Goal: Task Accomplishment & Management: Manage account settings

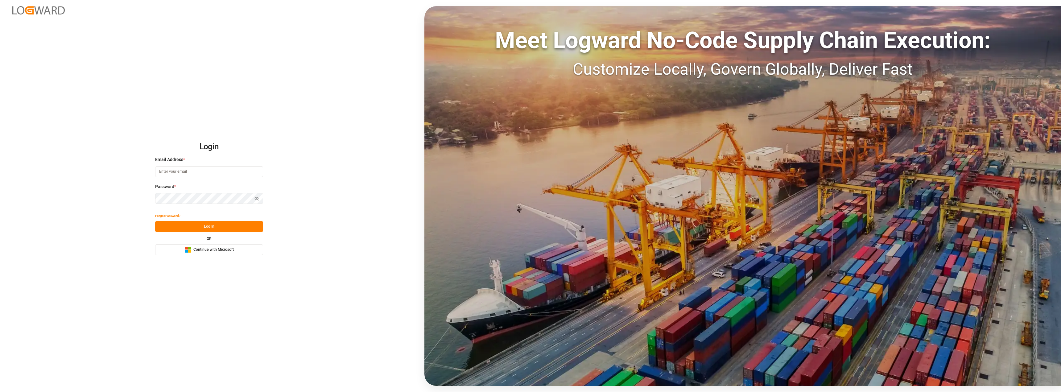
click at [199, 182] on span "Continue with Microsoft" at bounding box center [213, 250] width 40 height 6
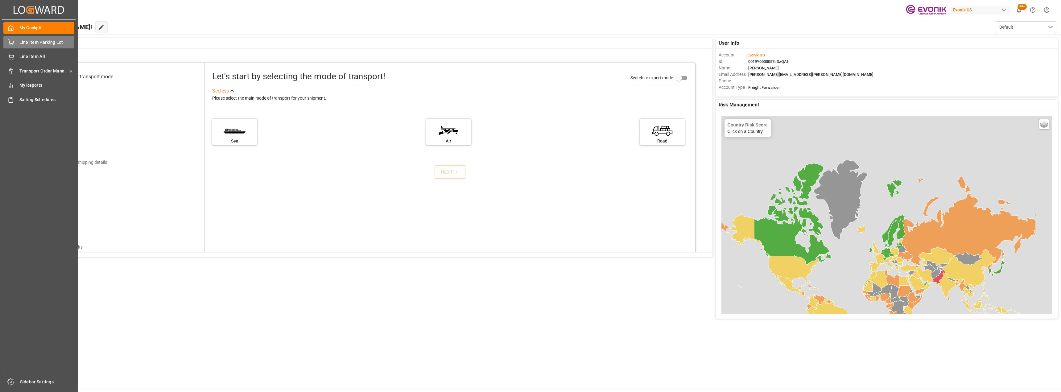
click at [39, 40] on span "Line Item Parking Lot" at bounding box center [46, 42] width 55 height 6
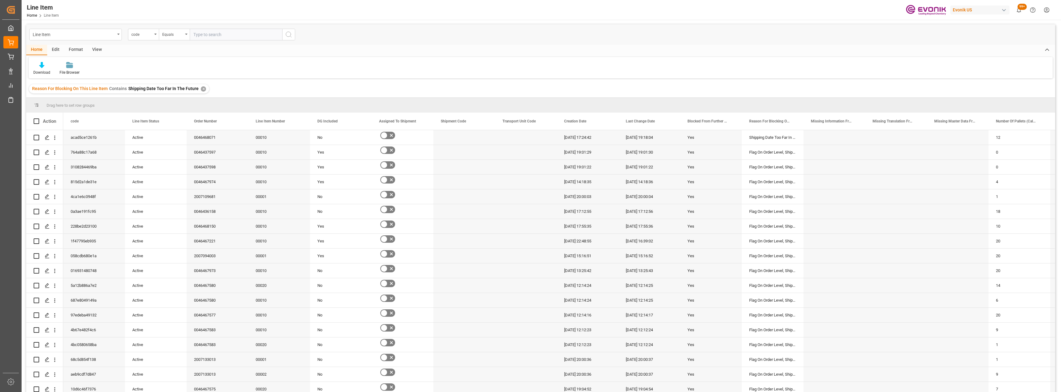
click at [201, 88] on div "✕" at bounding box center [203, 88] width 5 height 5
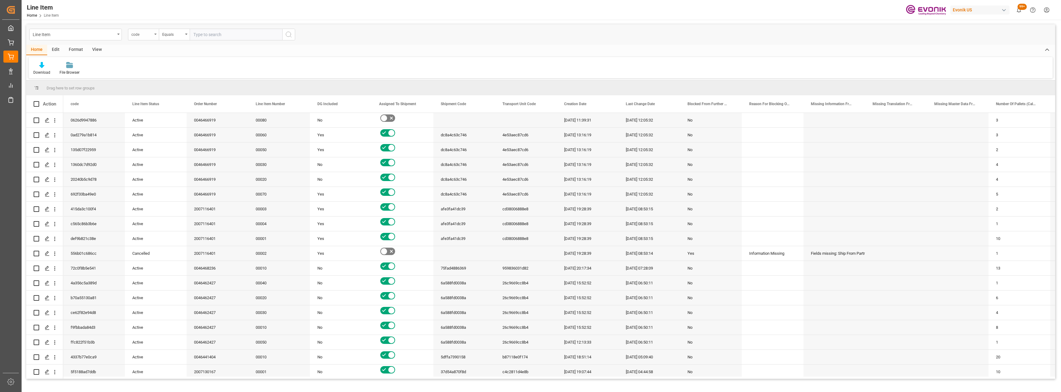
click at [156, 35] on icon "open menu" at bounding box center [155, 34] width 2 height 1
type input "bu"
click at [150, 73] on div "Business Line" at bounding box center [174, 75] width 92 height 13
click at [171, 39] on div "Equals" at bounding box center [174, 35] width 31 height 12
click at [181, 77] on div "Fuzzy search" at bounding box center [205, 75] width 92 height 13
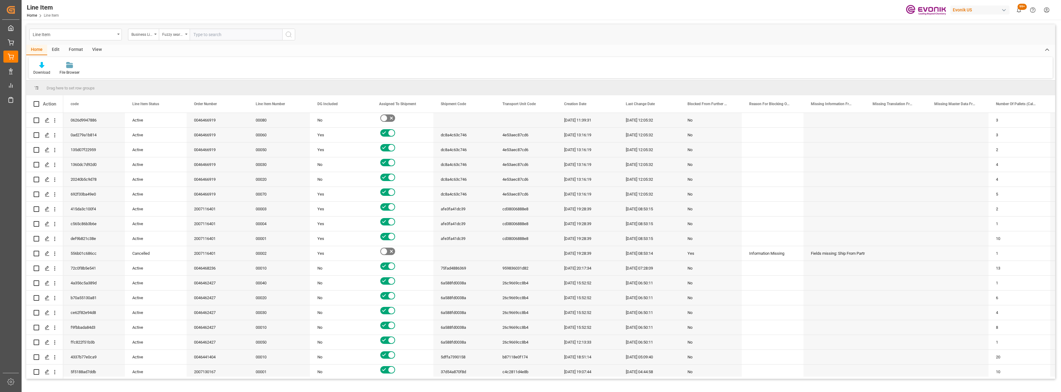
click at [221, 31] on input "text" at bounding box center [236, 35] width 93 height 12
type input "inter"
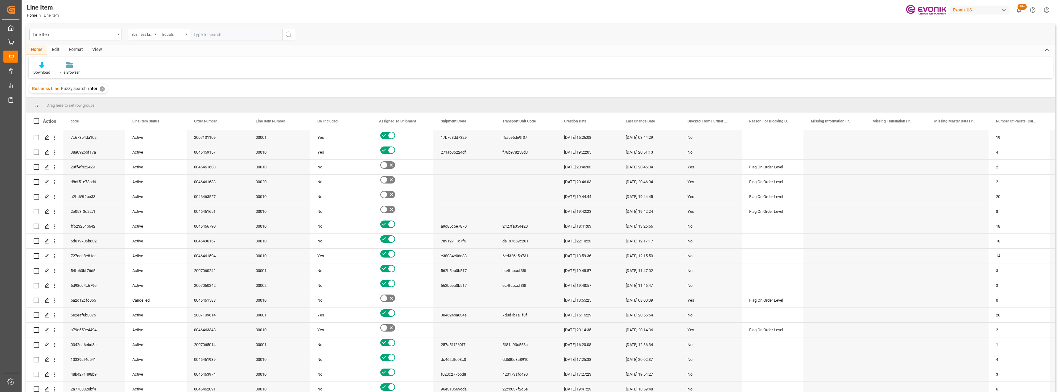
click at [100, 51] on div "View" at bounding box center [97, 50] width 19 height 10
click at [40, 66] on icon at bounding box center [39, 65] width 6 height 6
click at [46, 102] on div "L-DB" at bounding box center [63, 100] width 54 height 6
click at [40, 48] on div "Home" at bounding box center [36, 50] width 21 height 10
click at [40, 69] on div "Download" at bounding box center [42, 69] width 26 height 14
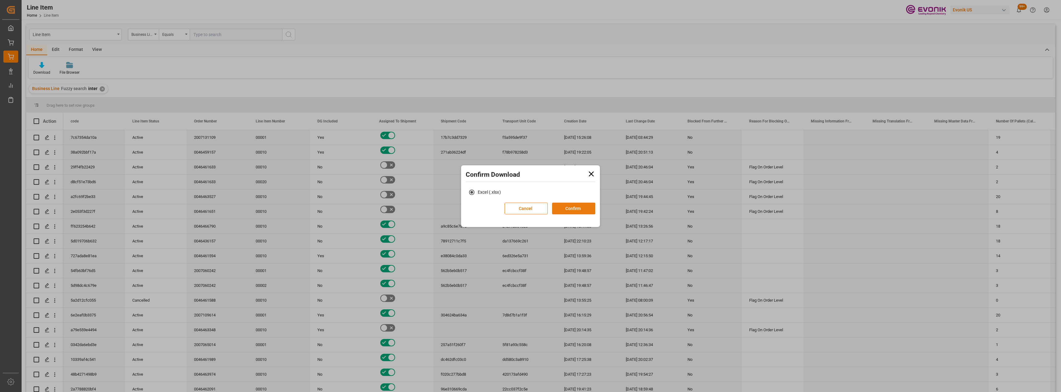
click at [568, 208] on button "Confirm" at bounding box center [573, 209] width 43 height 12
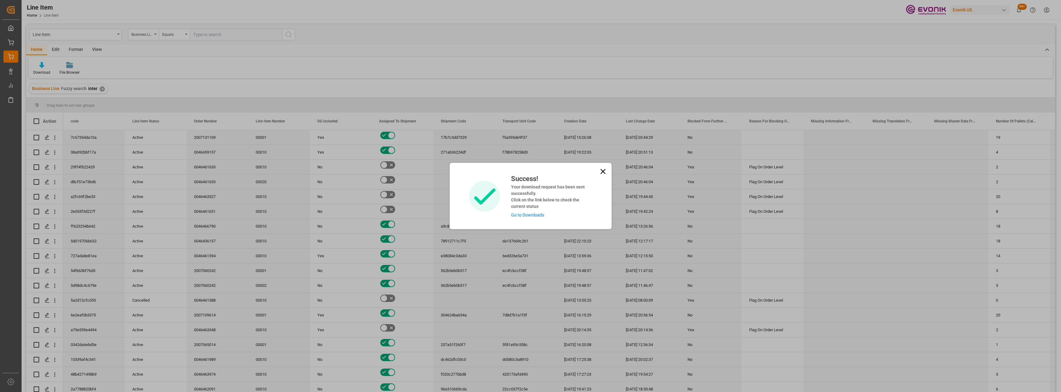
click at [600, 168] on icon at bounding box center [603, 171] width 9 height 9
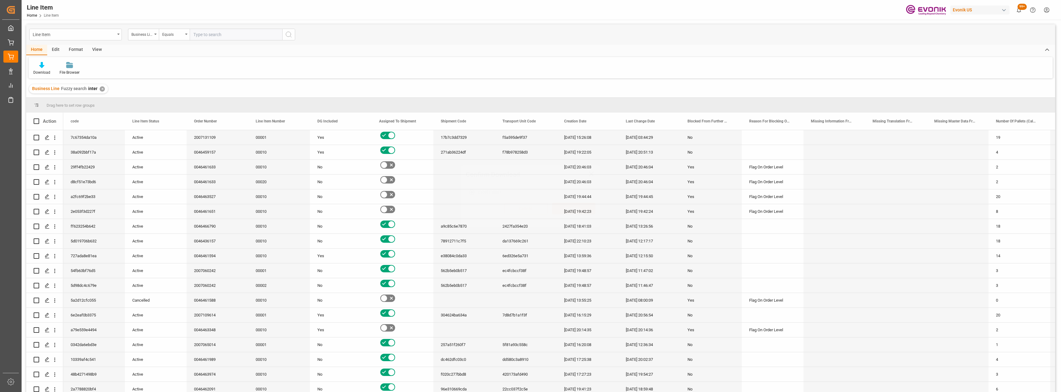
click at [117, 35] on div "Line Item" at bounding box center [75, 35] width 93 height 12
click at [70, 129] on div "Shipment" at bounding box center [76, 127] width 92 height 13
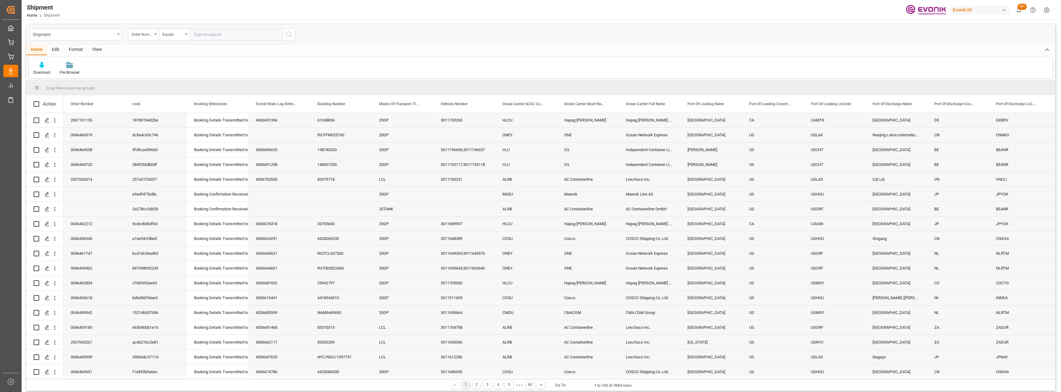
click at [153, 37] on div "Order Number" at bounding box center [143, 35] width 31 height 12
type input "bus"
click at [164, 64] on div "Business Line" at bounding box center [174, 62] width 92 height 13
click at [172, 41] on div "Shipment Business Line Equals" at bounding box center [540, 34] width 1029 height 20
drag, startPoint x: 176, startPoint y: 35, endPoint x: 180, endPoint y: 39, distance: 6.1
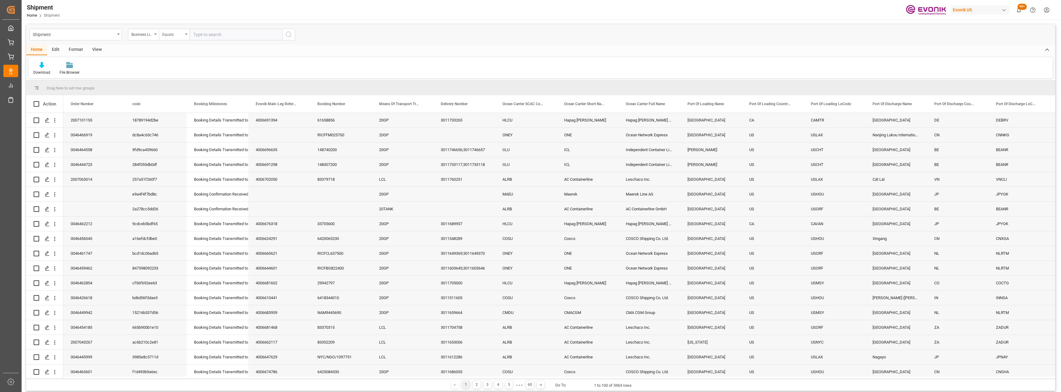
click at [176, 35] on div "Equals" at bounding box center [172, 33] width 21 height 7
click at [187, 74] on div "Fuzzy search" at bounding box center [205, 75] width 92 height 13
drag, startPoint x: 215, startPoint y: 38, endPoint x: 196, endPoint y: 6, distance: 37.2
click at [215, 38] on input "text" at bounding box center [236, 35] width 93 height 12
type input "inter"
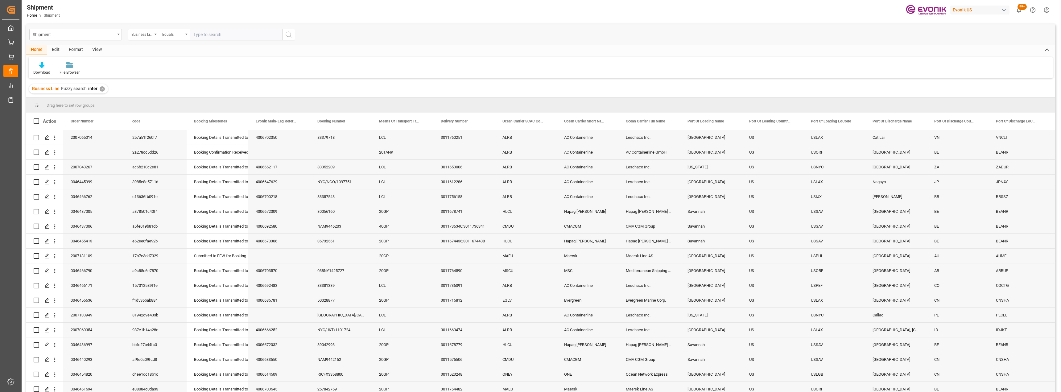
click at [42, 69] on div "Download" at bounding box center [42, 69] width 26 height 14
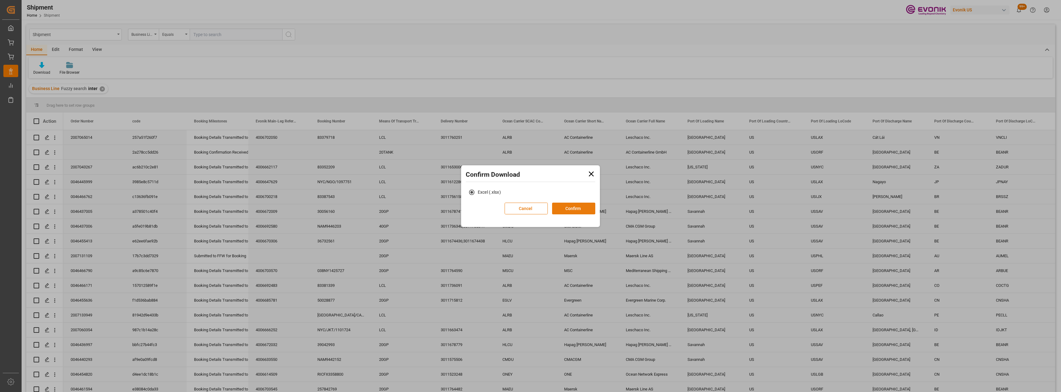
click at [577, 209] on button "Confirm" at bounding box center [573, 209] width 43 height 12
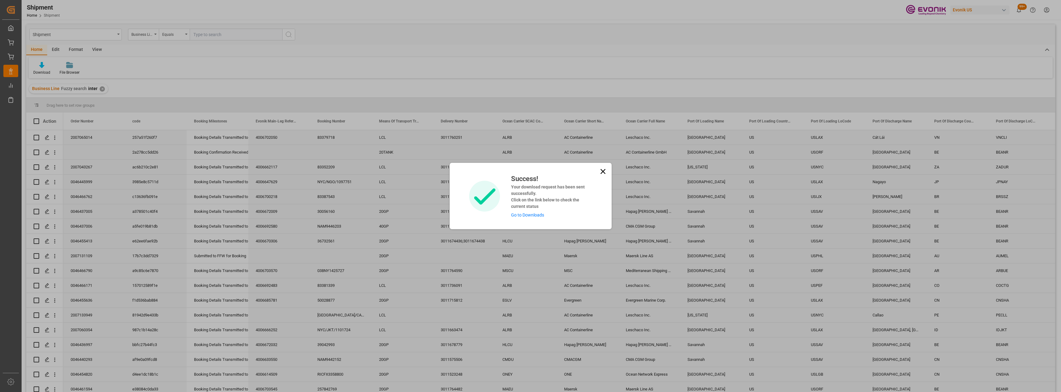
click at [601, 172] on icon at bounding box center [603, 171] width 9 height 9
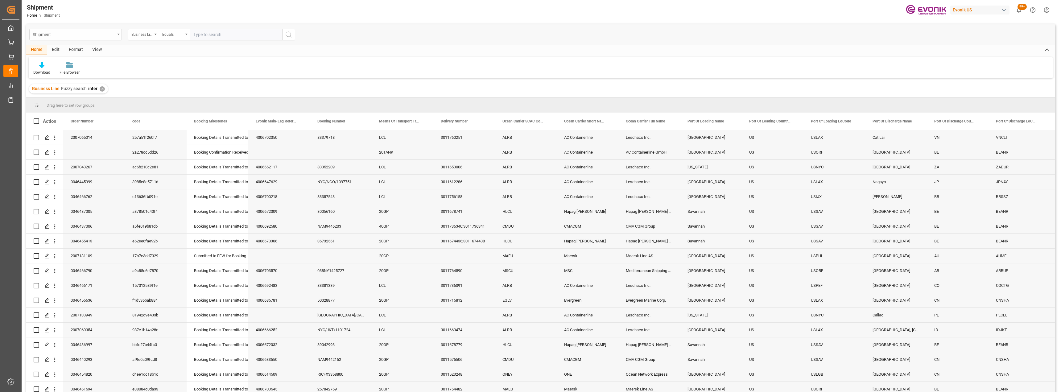
click at [101, 35] on div "Shipment" at bounding box center [74, 34] width 82 height 8
click at [68, 138] on div "Transport Unit" at bounding box center [76, 140] width 92 height 13
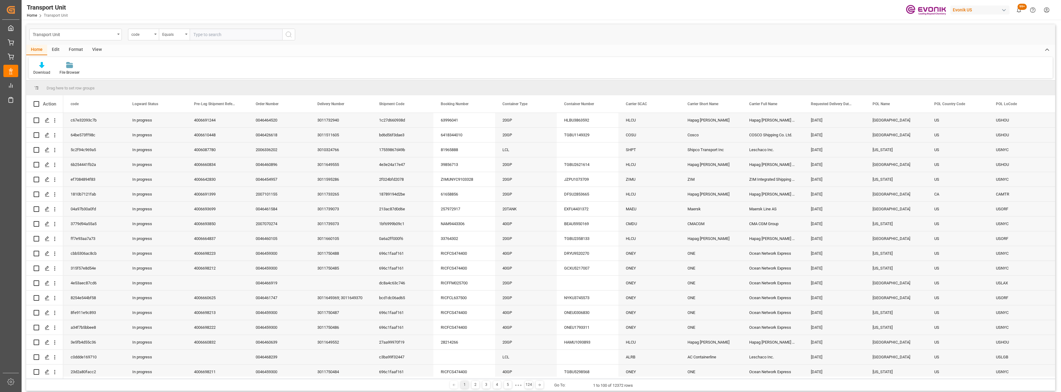
click at [94, 51] on div "View" at bounding box center [97, 50] width 19 height 10
click at [35, 70] on div "Default" at bounding box center [39, 73] width 12 height 6
click at [48, 97] on div "TU-DB" at bounding box center [63, 100] width 54 height 6
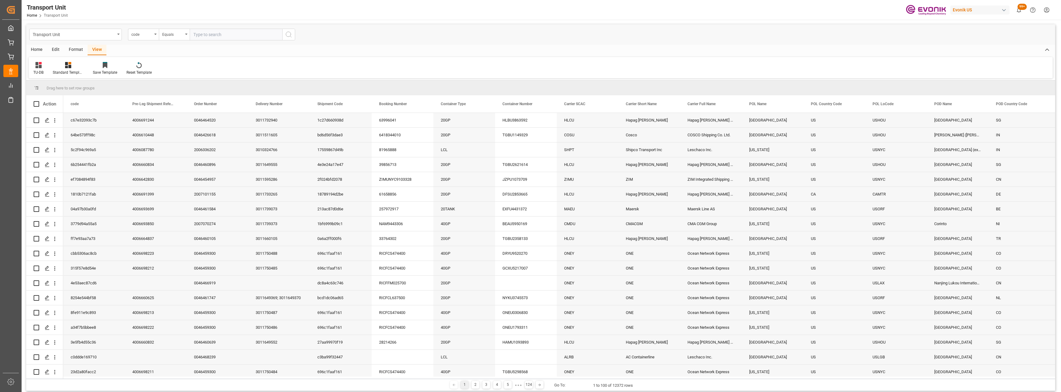
click at [38, 51] on div "Home" at bounding box center [36, 50] width 21 height 10
click at [44, 70] on div "Download" at bounding box center [41, 73] width 17 height 6
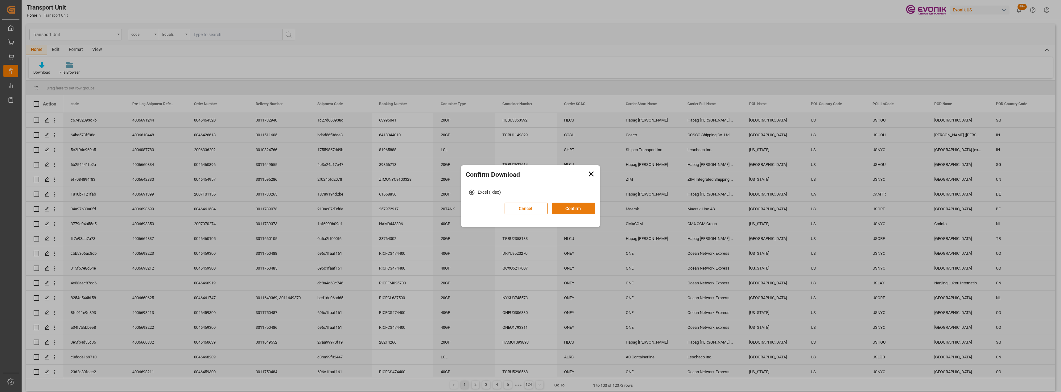
click at [581, 209] on button "Confirm" at bounding box center [573, 209] width 43 height 12
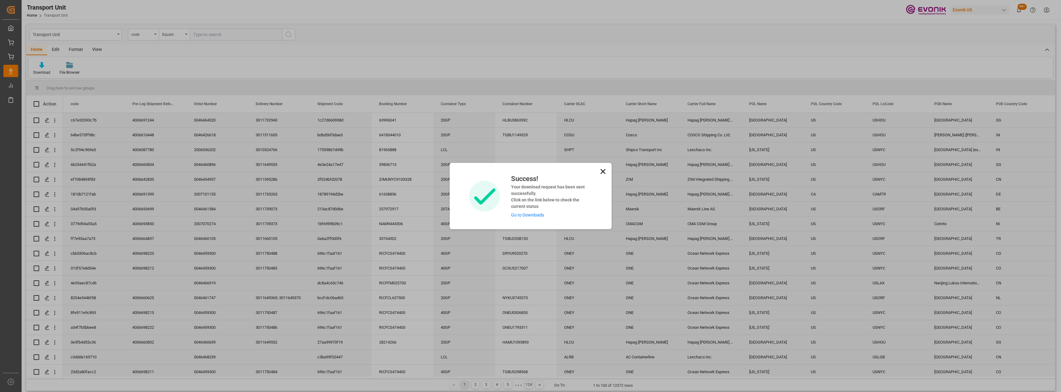
click at [541, 216] on link "Go to Downloads" at bounding box center [527, 215] width 33 height 5
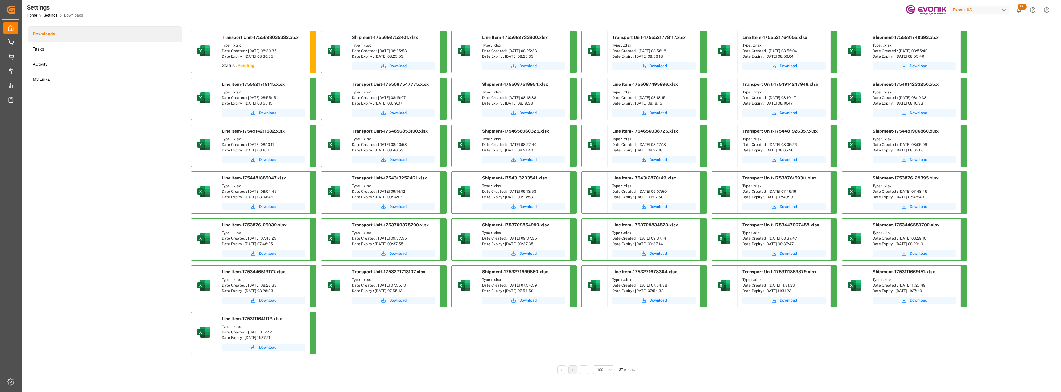
click at [529, 67] on span "Download" at bounding box center [527, 66] width 17 height 6
click at [388, 67] on button "Download" at bounding box center [393, 65] width 83 height 7
click at [68, 52] on li "Tasks" at bounding box center [104, 49] width 153 height 15
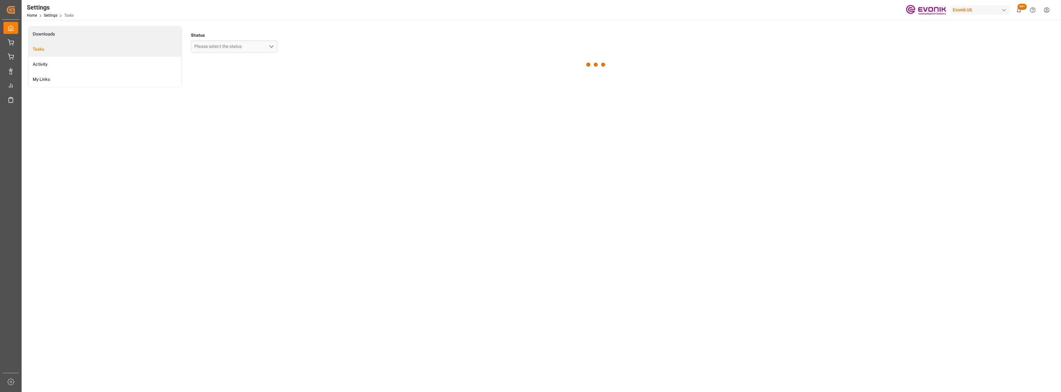
click at [69, 37] on li "Downloads" at bounding box center [104, 34] width 153 height 15
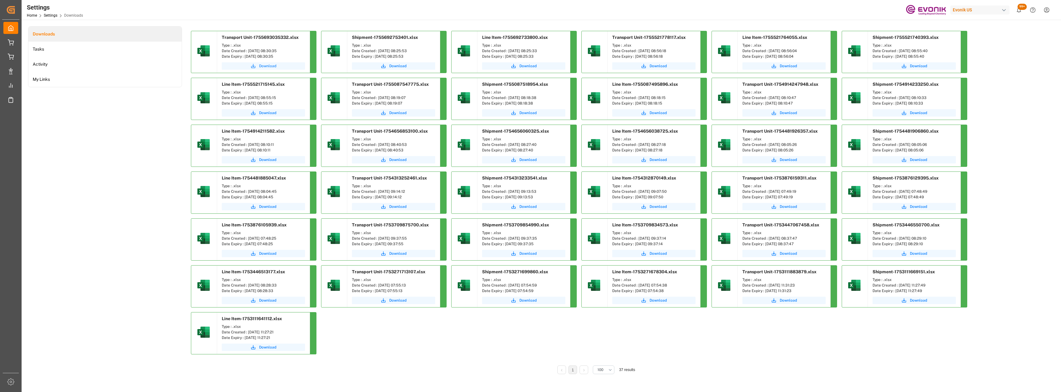
click at [267, 64] on span "Download" at bounding box center [267, 66] width 17 height 6
drag, startPoint x: 89, startPoint y: 243, endPoint x: 0, endPoint y: 57, distance: 206.4
click at [89, 243] on div "Downloads Tasks Activity My Links" at bounding box center [105, 204] width 154 height 357
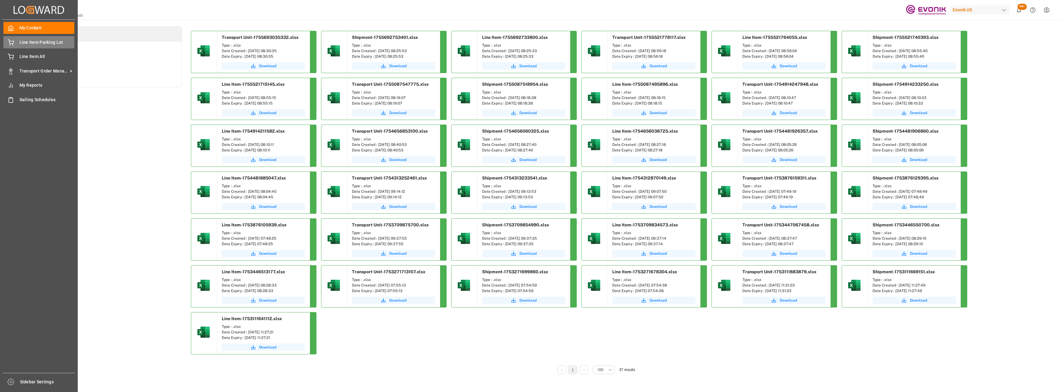
click at [17, 42] on div "Line Item Parking Lot Line Item Parking Lot" at bounding box center [38, 42] width 71 height 12
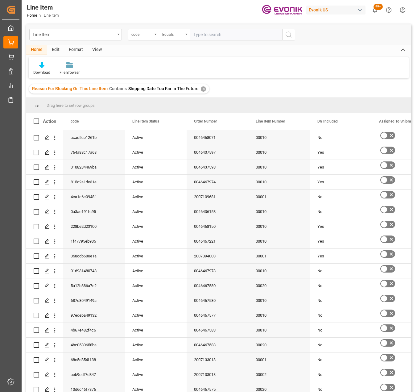
click at [201, 89] on div "✕" at bounding box center [203, 88] width 5 height 5
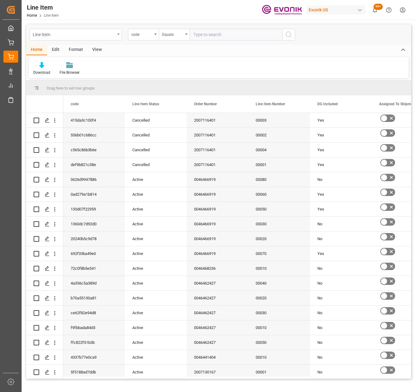
click at [117, 35] on div "Line Item" at bounding box center [75, 35] width 93 height 12
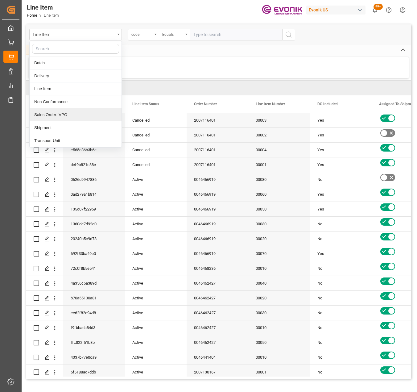
click at [65, 112] on div "Sales Order-IVPO" at bounding box center [76, 114] width 92 height 13
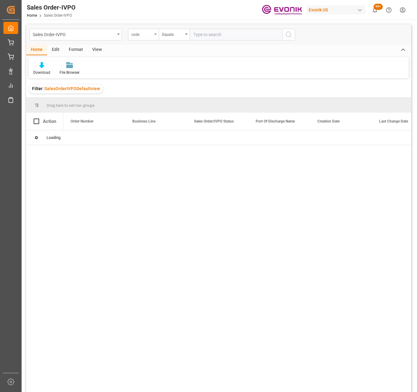
click at [144, 36] on div "code" at bounding box center [141, 33] width 21 height 7
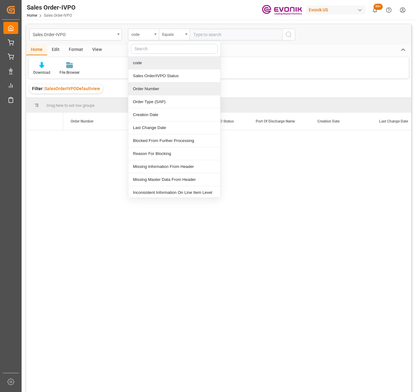
click at [160, 90] on div "Order Number" at bounding box center [174, 88] width 92 height 13
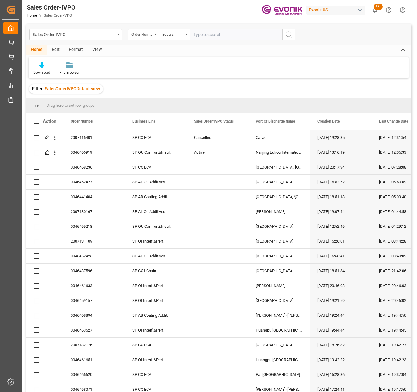
click at [206, 36] on input "text" at bounding box center [236, 35] width 93 height 12
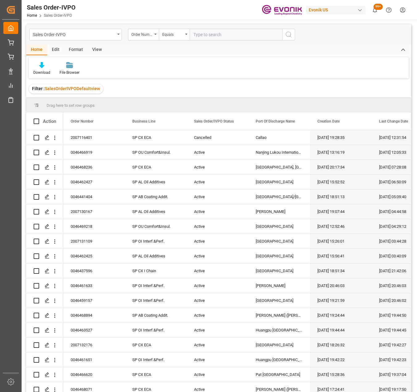
click at [212, 33] on input "text" at bounding box center [236, 35] width 93 height 12
type input "0046460782"
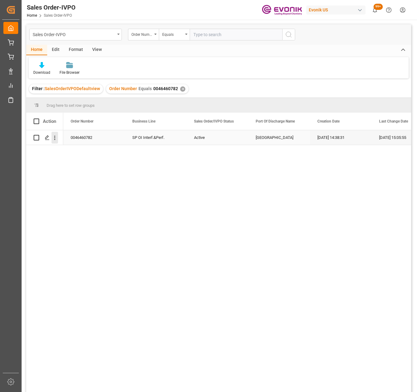
click at [58, 137] on icon "open menu" at bounding box center [55, 137] width 6 height 6
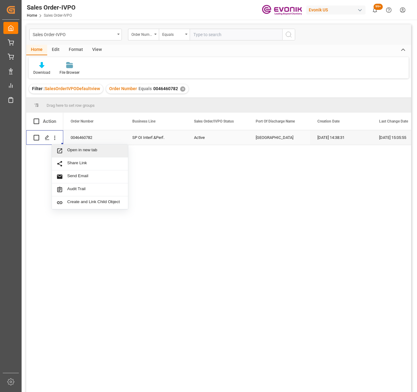
click at [66, 150] on span "Press SPACE to select this row." at bounding box center [61, 150] width 11 height 6
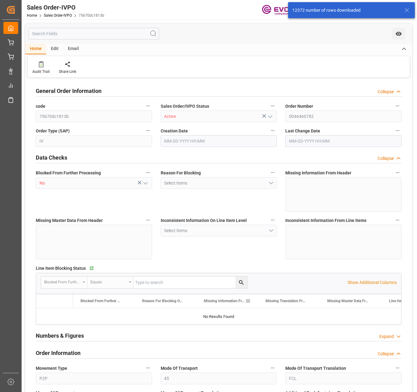
type input "BEANR"
type input "0"
type input "1"
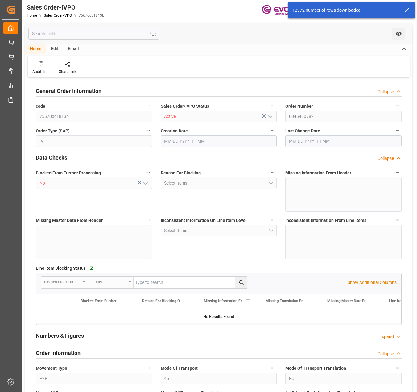
type input "16142"
type input "45.987"
type input "19000"
type input "60"
type input "[DATE] 14:38"
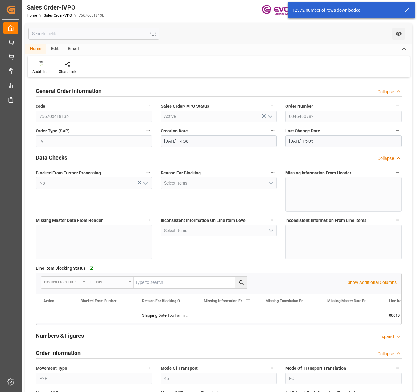
type input "[DATE] 15:05"
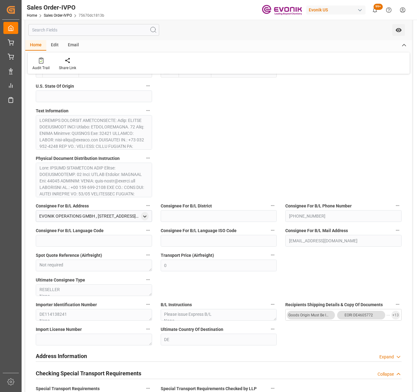
scroll to position [432, 0]
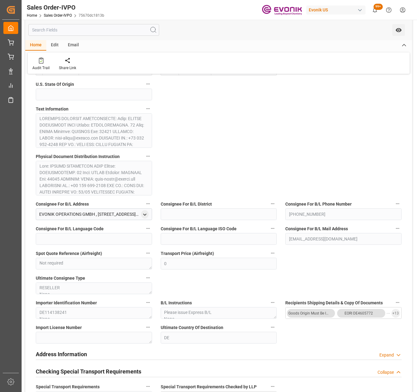
drag, startPoint x: 151, startPoint y: 165, endPoint x: 147, endPoint y: 173, distance: 9.3
click at [151, 168] on div "Physical Document Distribution Instruction" at bounding box center [93, 174] width 125 height 48
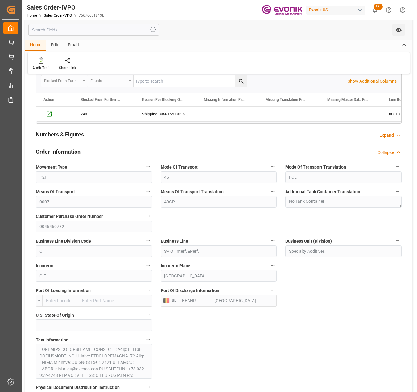
scroll to position [154, 0]
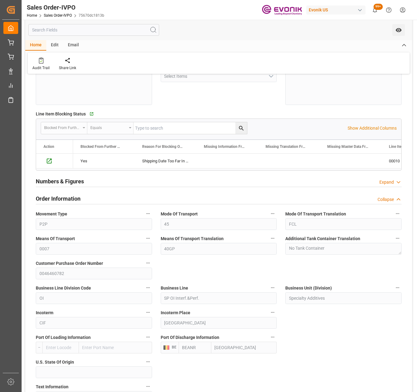
drag, startPoint x: 256, startPoint y: 204, endPoint x: 263, endPoint y: 220, distance: 16.9
click at [256, 204] on div "Order Information Collapse" at bounding box center [218, 198] width 374 height 17
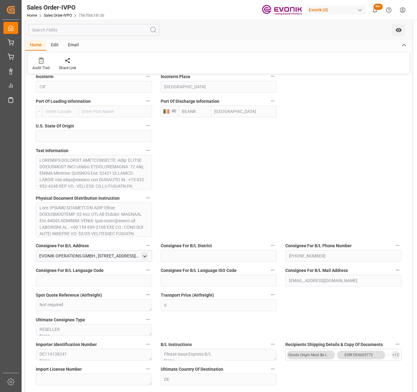
scroll to position [401, 0]
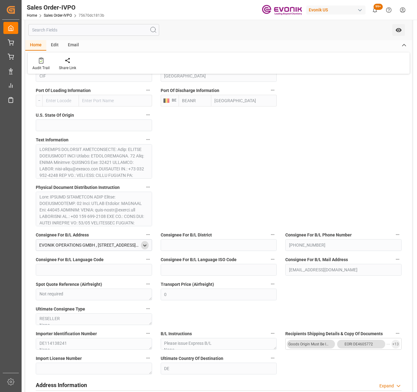
click at [146, 243] on icon "open menu" at bounding box center [144, 245] width 5 height 5
click at [234, 206] on div "General Order Information Collapse code 75670dc1813b Sales Order/IVPO Status Ac…" at bounding box center [218, 357] width 387 height 1359
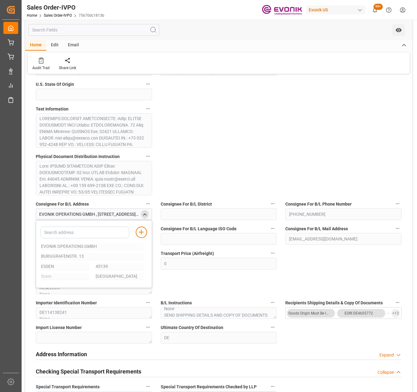
scroll to position [0, 0]
click at [327, 258] on div "General Order Information Collapse code 75670dc1813b Sales Order/IVPO Status Ac…" at bounding box center [218, 326] width 387 height 1359
click at [395, 313] on span "+ 13" at bounding box center [395, 313] width 6 height 10
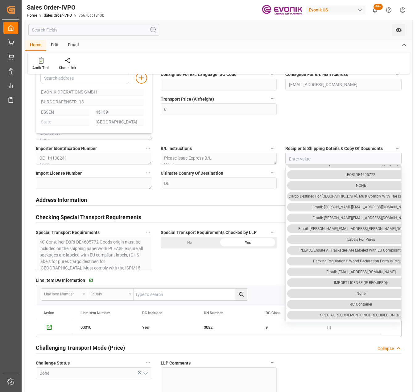
scroll to position [11, 0]
click at [243, 203] on div "Address Information Expand" at bounding box center [219, 199] width 366 height 12
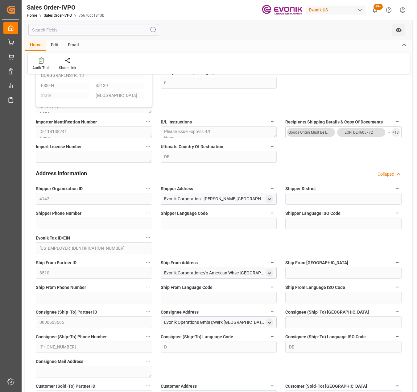
scroll to position [555, 0]
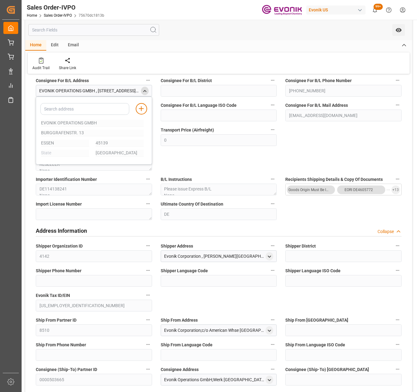
click at [387, 229] on div "Collapse" at bounding box center [386, 231] width 16 height 6
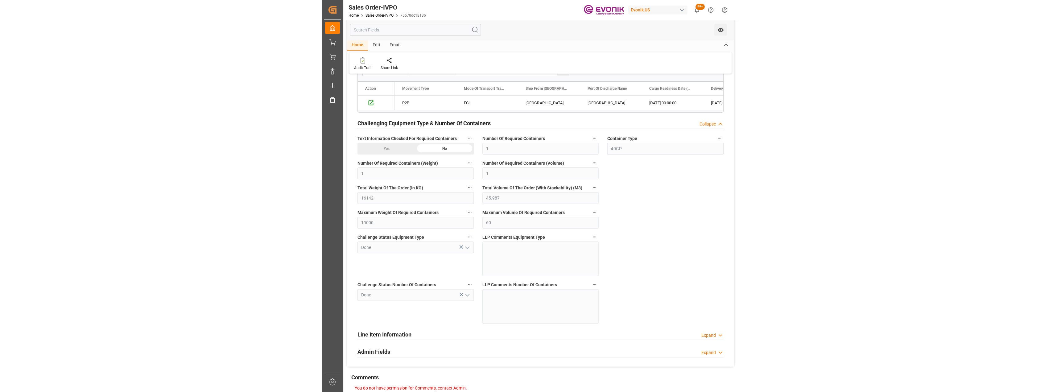
scroll to position [991, 0]
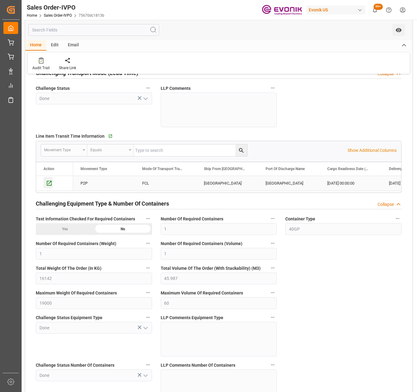
click at [48, 182] on icon "Press SPACE to select this row." at bounding box center [49, 183] width 6 height 6
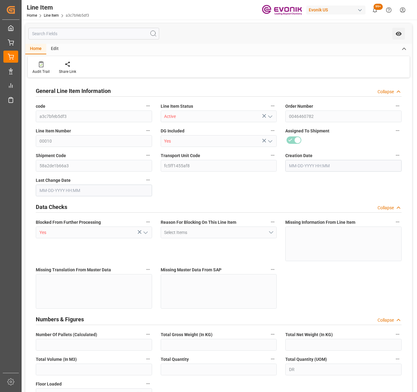
type input "20"
type input "15688"
type input "14400"
type input "22.9935"
type input "80"
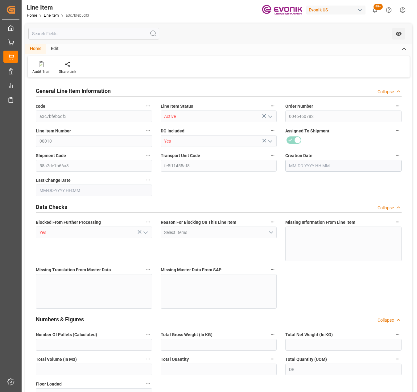
type input "52960.3"
type input "80"
type input "15688"
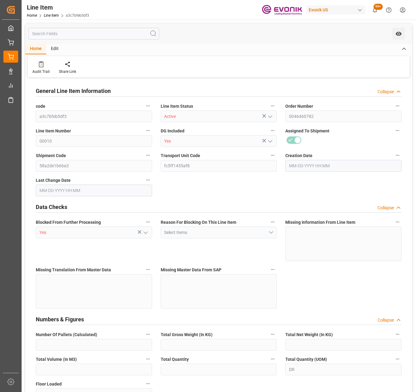
type input "16142"
type input "14400"
type input "22.9935"
type input "22993.52"
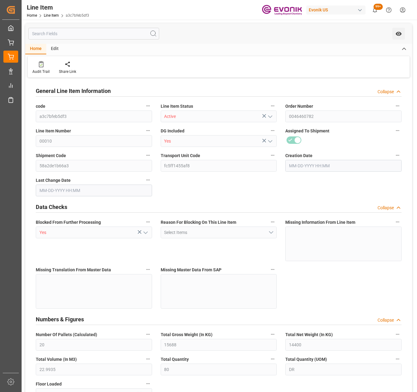
type input "0"
type input "[DATE] 14:38"
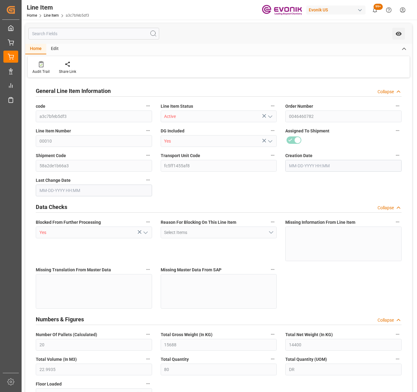
type input "[DATE] 15:05"
type input "11-01-2025"
type input "10-03-2025"
type input "09-26-2025"
click at [41, 65] on icon at bounding box center [41, 64] width 5 height 6
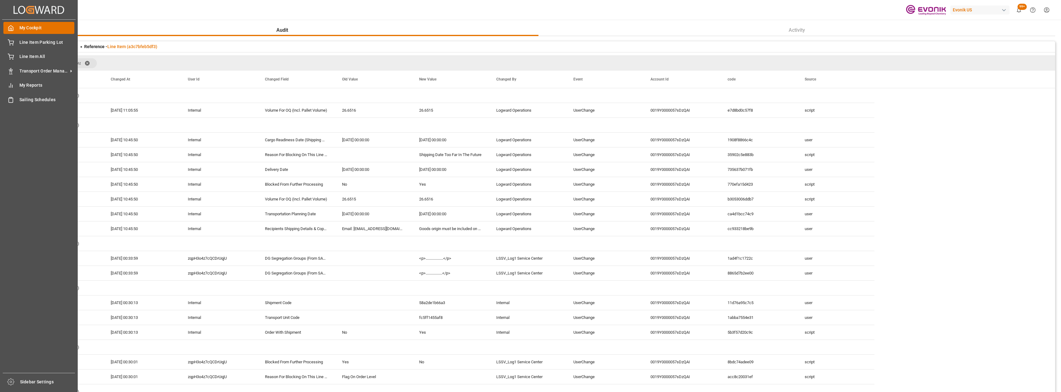
click at [18, 30] on div "My Cockpit My Cockpit" at bounding box center [38, 28] width 71 height 12
